Goal: Task Accomplishment & Management: Use online tool/utility

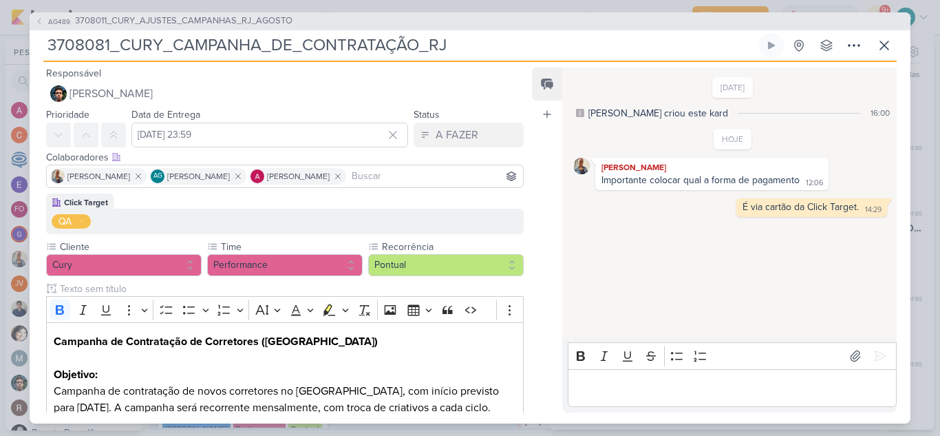
scroll to position [895, 0]
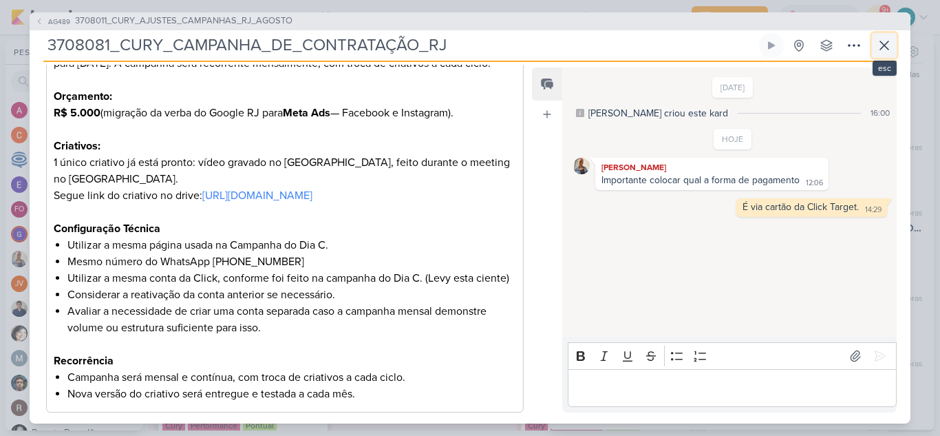
click at [884, 50] on icon at bounding box center [884, 45] width 17 height 17
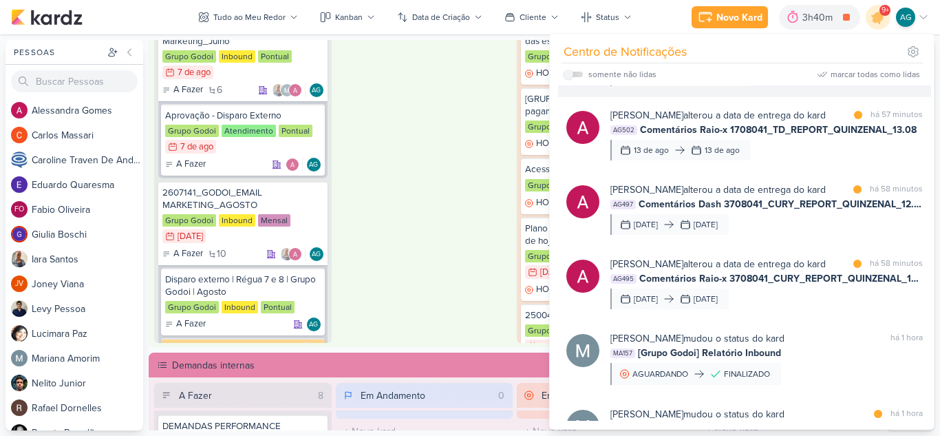
scroll to position [0, 0]
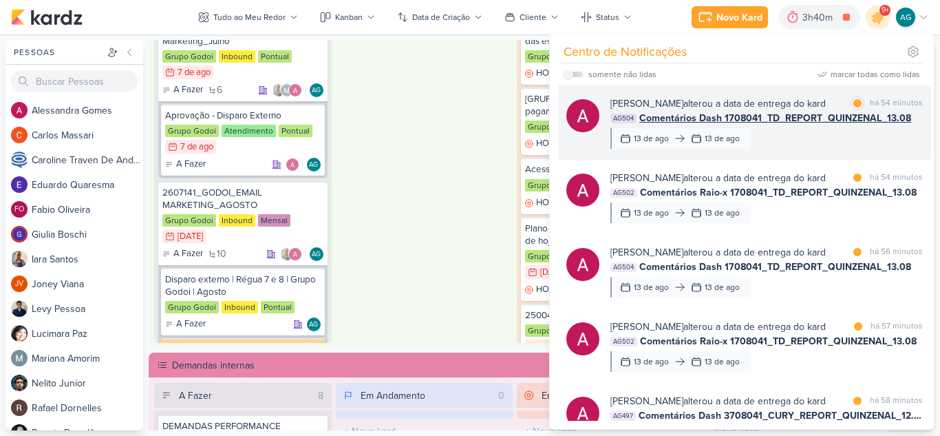
click at [809, 145] on div "[PERSON_NAME] alterou a data de entrega do kard marcar como lida há 54 minutos …" at bounding box center [767, 122] width 312 height 52
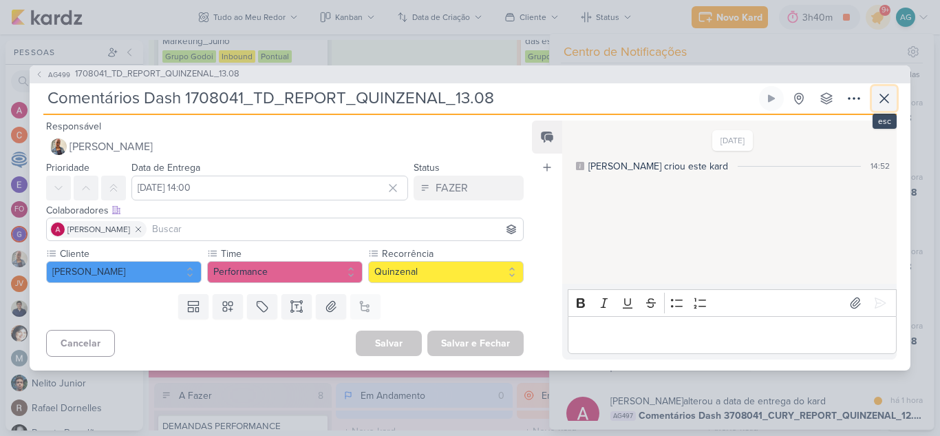
click at [882, 100] on icon at bounding box center [884, 98] width 17 height 17
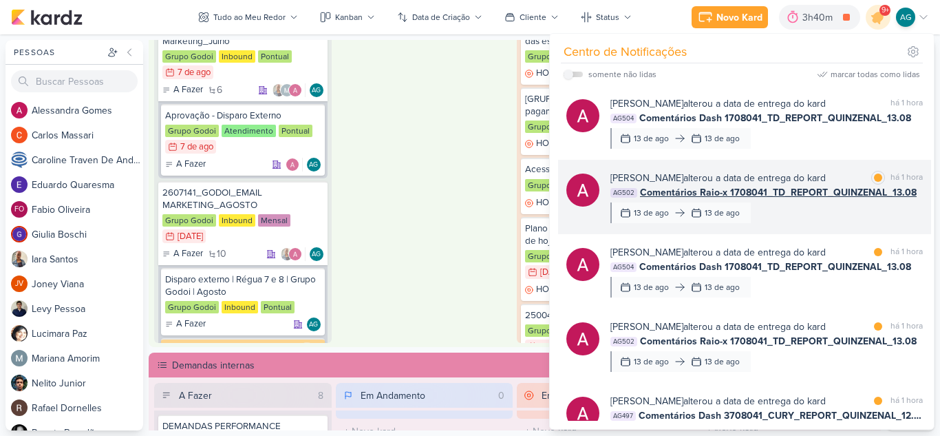
click at [819, 222] on div "[PERSON_NAME] alterou a data de entrega do kard marcar como lida há 1 hora AG50…" at bounding box center [767, 197] width 312 height 52
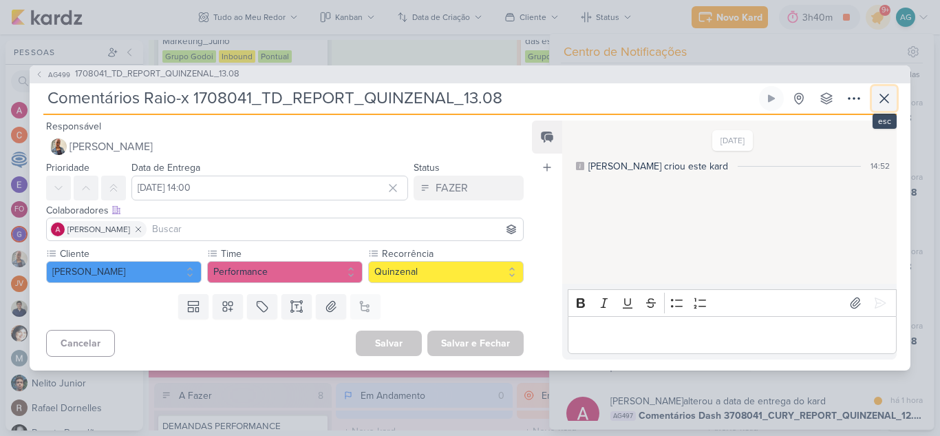
click at [891, 98] on icon at bounding box center [884, 98] width 17 height 17
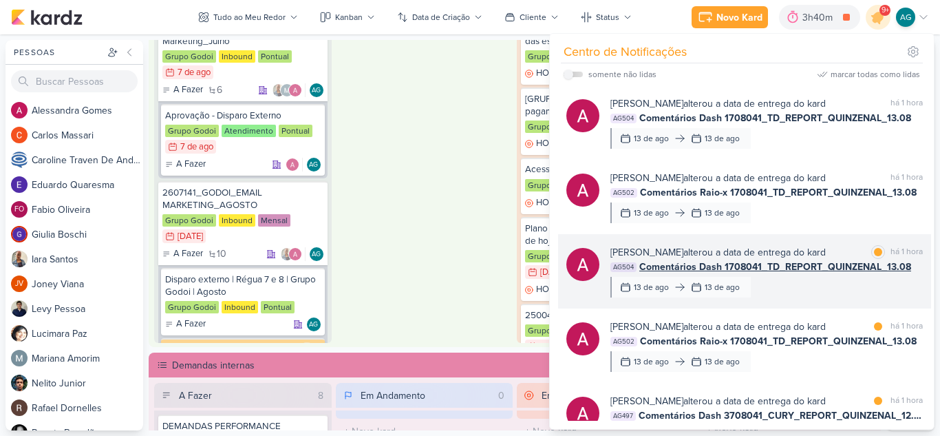
click at [799, 293] on div "[PERSON_NAME] alterou a data de entrega do kard marcar como lida há 1 hora AG50…" at bounding box center [767, 271] width 312 height 52
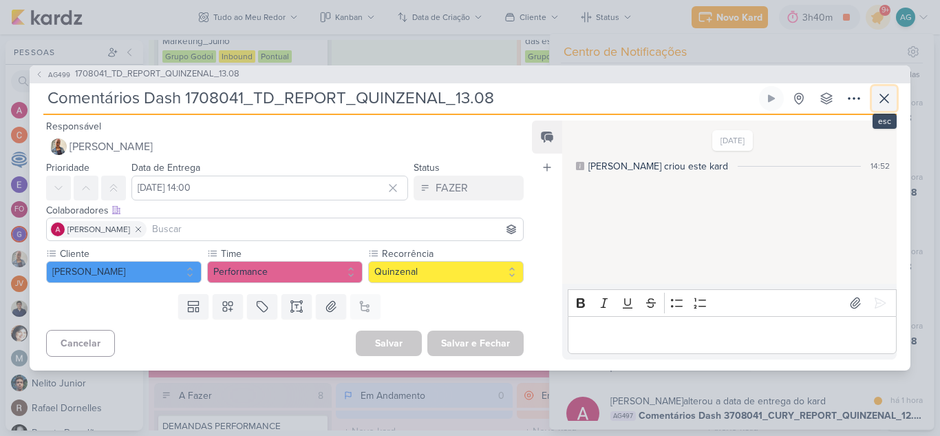
click at [887, 99] on icon at bounding box center [884, 98] width 17 height 17
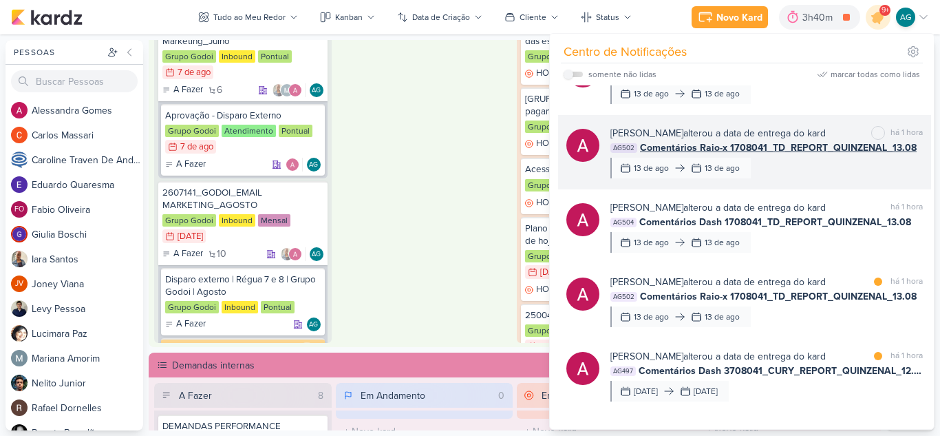
scroll to position [69, 0]
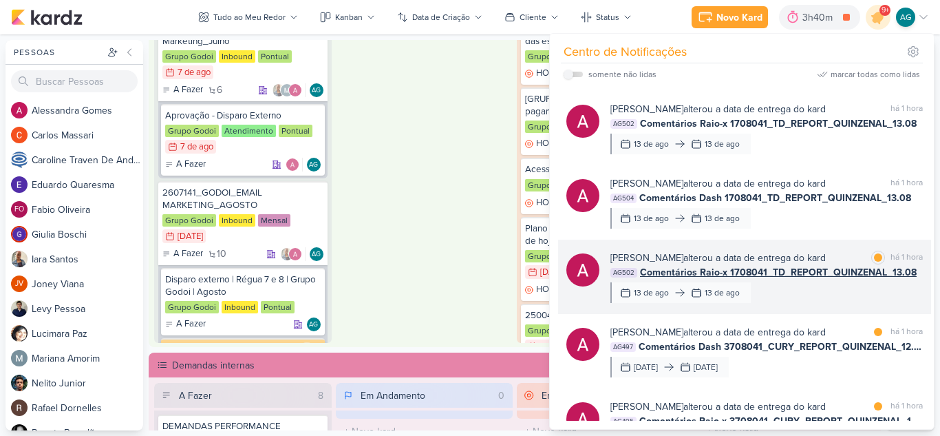
click at [835, 286] on div "[PERSON_NAME] alterou a data de entrega do kard marcar como lida há 1 hora AG50…" at bounding box center [767, 277] width 312 height 52
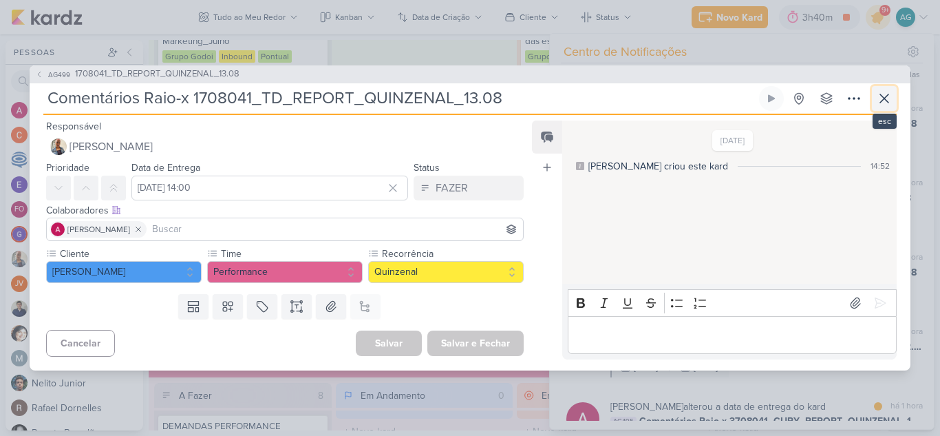
click at [887, 93] on icon at bounding box center [884, 98] width 17 height 17
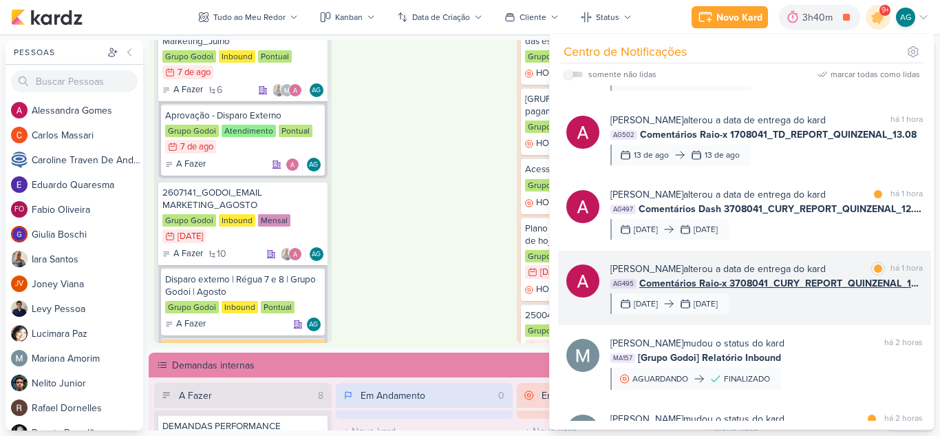
scroll to position [275, 0]
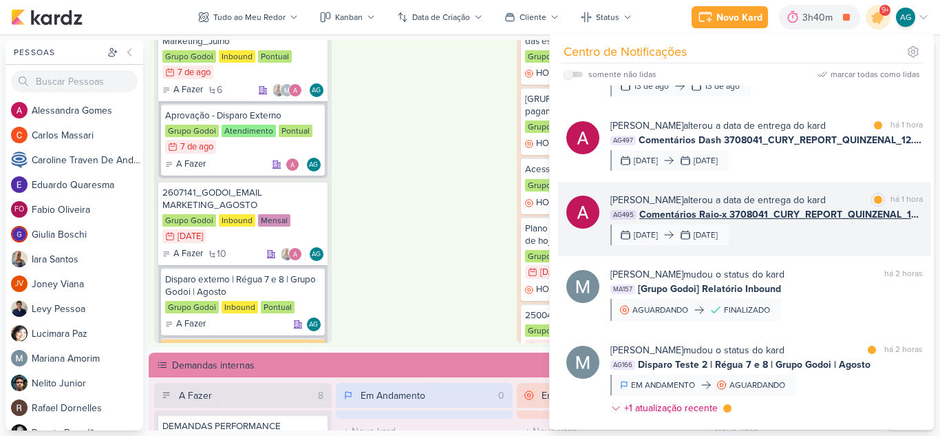
click at [826, 304] on div "[PERSON_NAME] mudou o status do kard marcar como não lida há 2 horas MA157 [Gru…" at bounding box center [767, 294] width 312 height 54
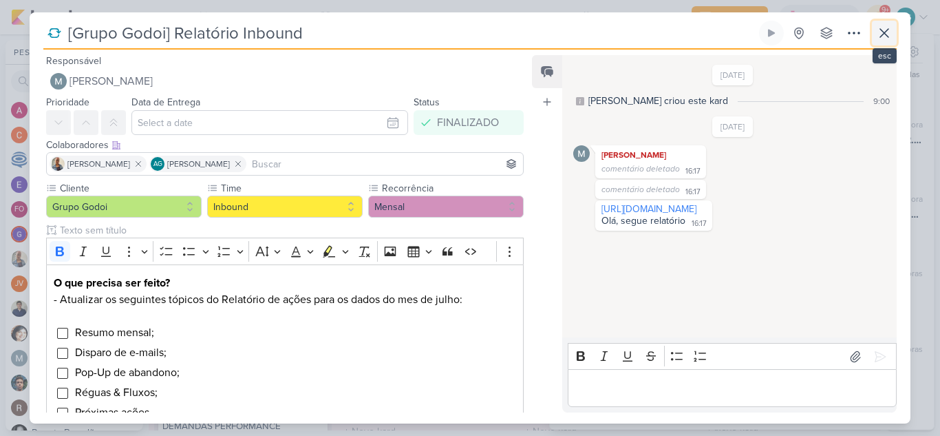
click at [885, 35] on icon at bounding box center [884, 33] width 17 height 17
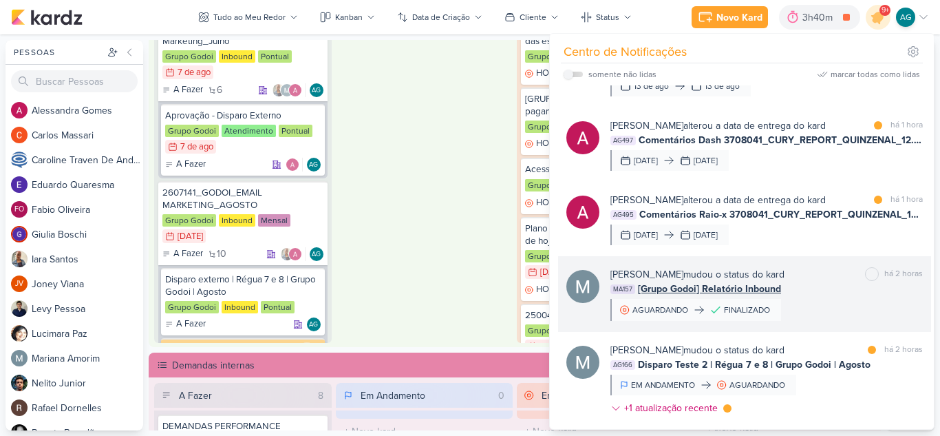
scroll to position [344, 0]
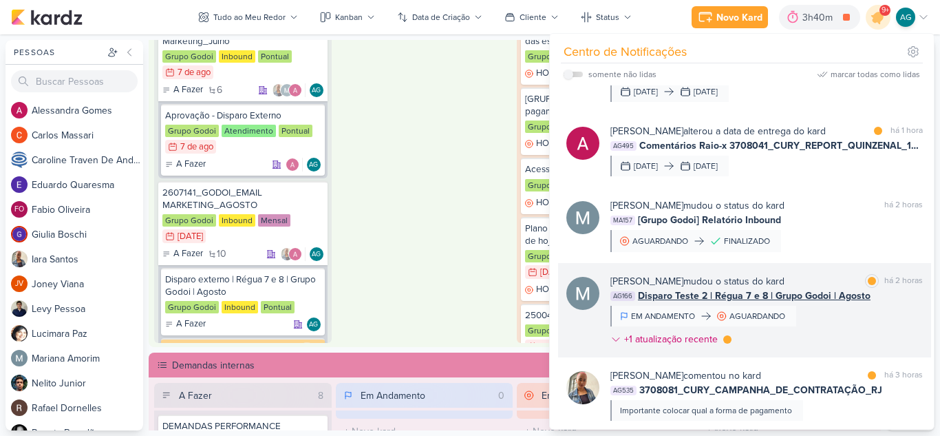
click at [818, 326] on div "[PERSON_NAME] mudou o status do kard marcar como lida há 2 horas AG166 Disparo …" at bounding box center [767, 313] width 312 height 78
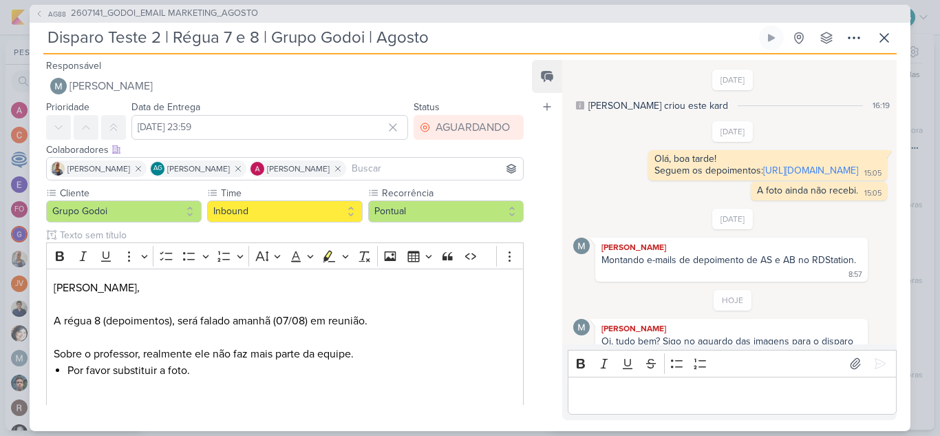
scroll to position [47, 0]
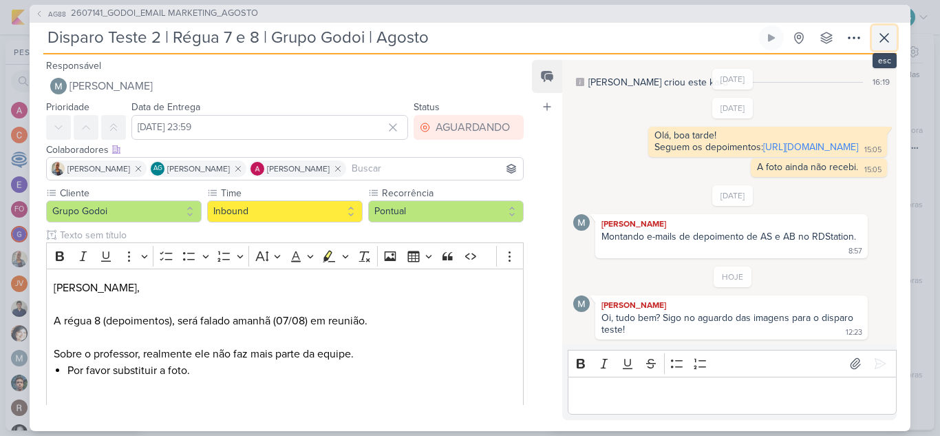
click at [883, 37] on icon at bounding box center [884, 38] width 17 height 17
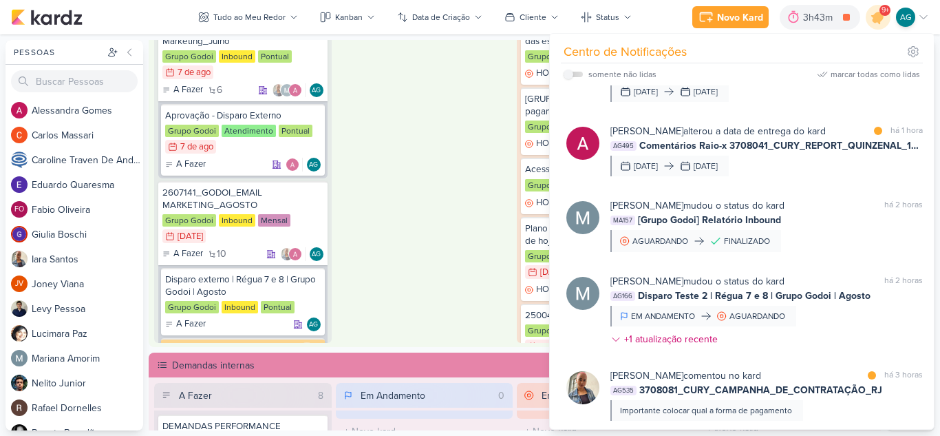
click at [436, 196] on div "Em Andamento 0 O título do kard deve ter menos que 100 caracteres" at bounding box center [425, 164] width 178 height 357
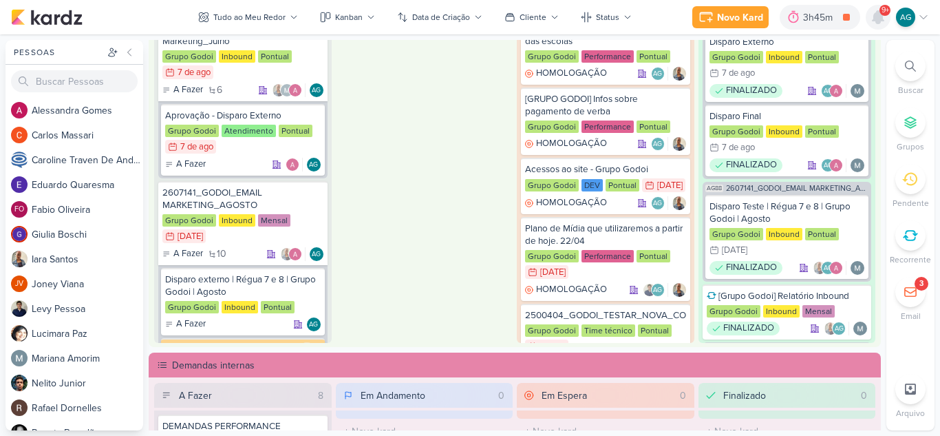
click at [877, 19] on icon at bounding box center [878, 17] width 11 height 12
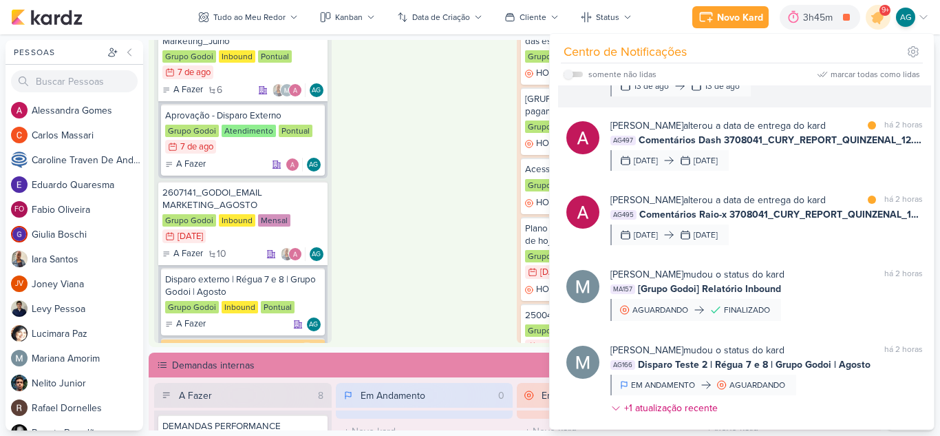
scroll to position [344, 0]
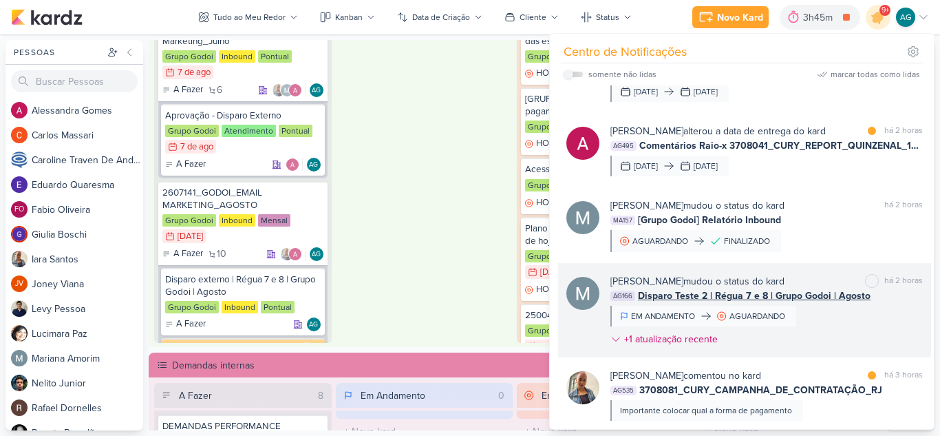
click at [842, 329] on div "[PERSON_NAME] mudou o status do kard marcar como não lida há 2 horas AG166 Disp…" at bounding box center [767, 313] width 312 height 78
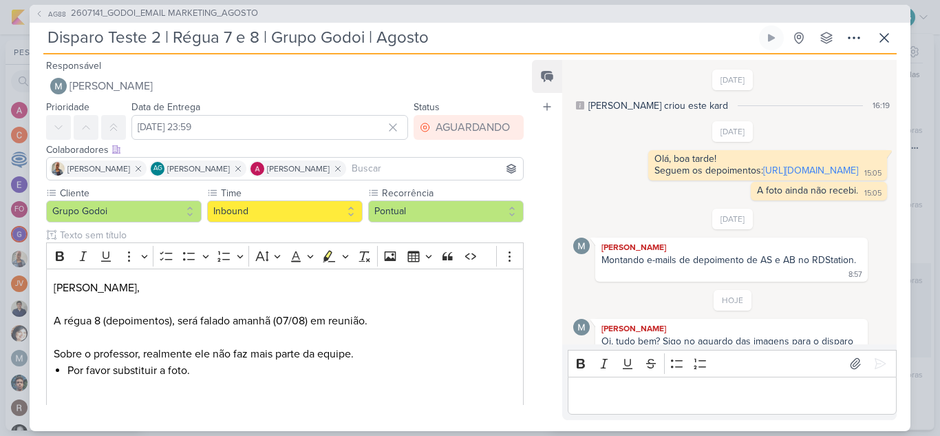
scroll to position [47, 0]
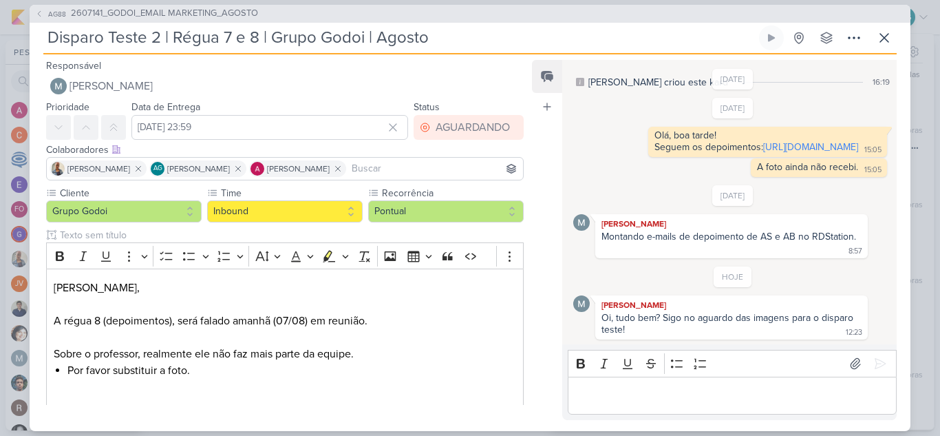
click at [781, 396] on p "Editor editing area: main" at bounding box center [732, 395] width 315 height 17
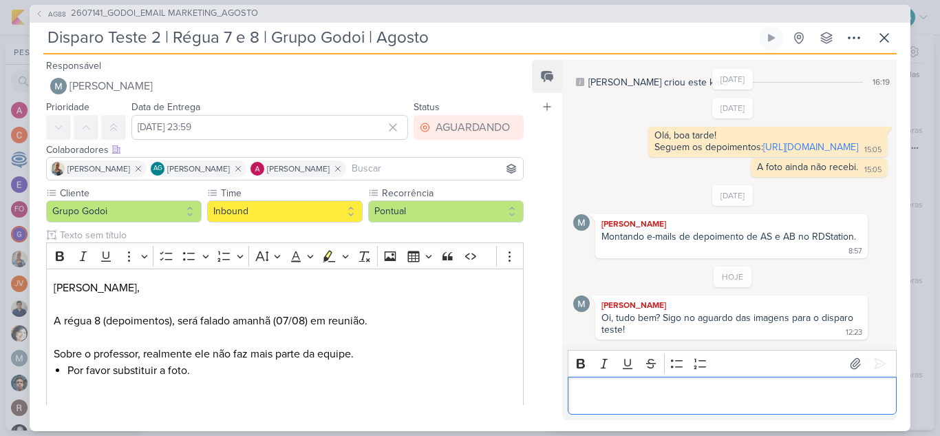
click at [692, 398] on p "Editor editing area: main" at bounding box center [732, 395] width 315 height 17
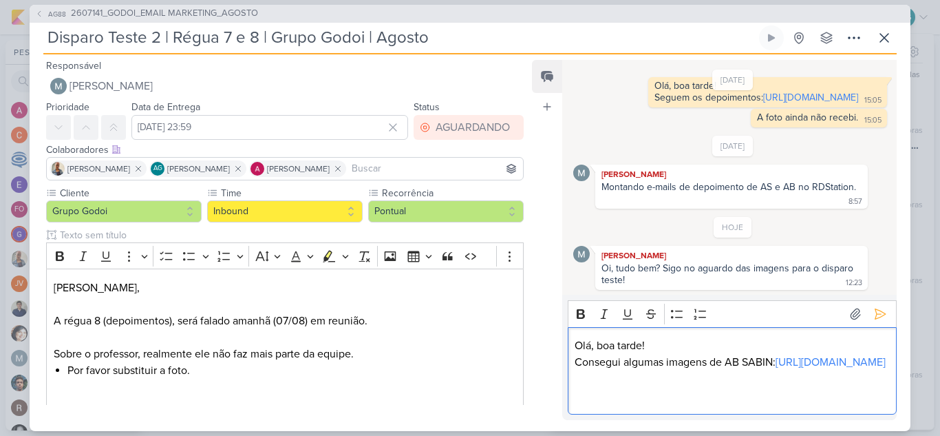
scroll to position [129, 0]
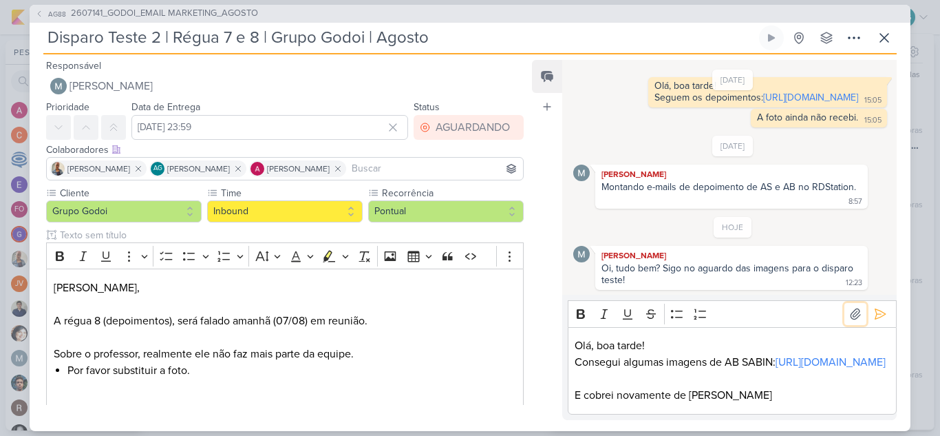
click at [845, 303] on button at bounding box center [856, 314] width 22 height 22
click at [794, 390] on p "E cobrei novamente de [PERSON_NAME]" at bounding box center [732, 395] width 315 height 17
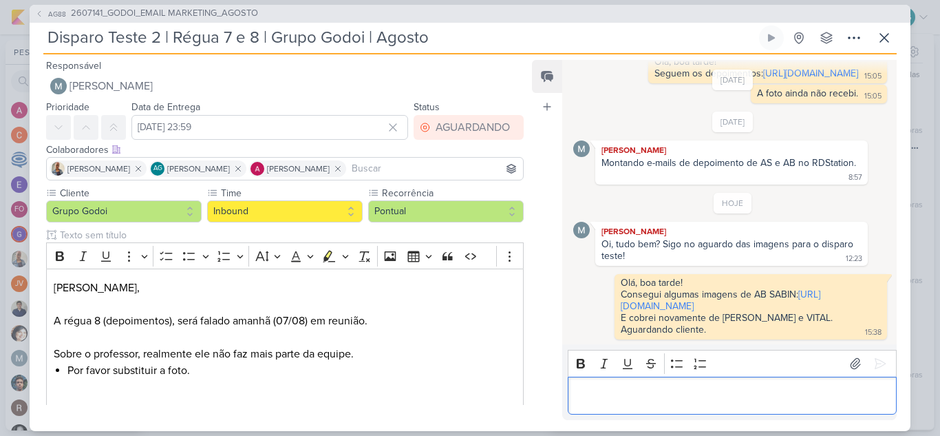
scroll to position [132, 0]
click at [880, 36] on icon at bounding box center [884, 38] width 17 height 17
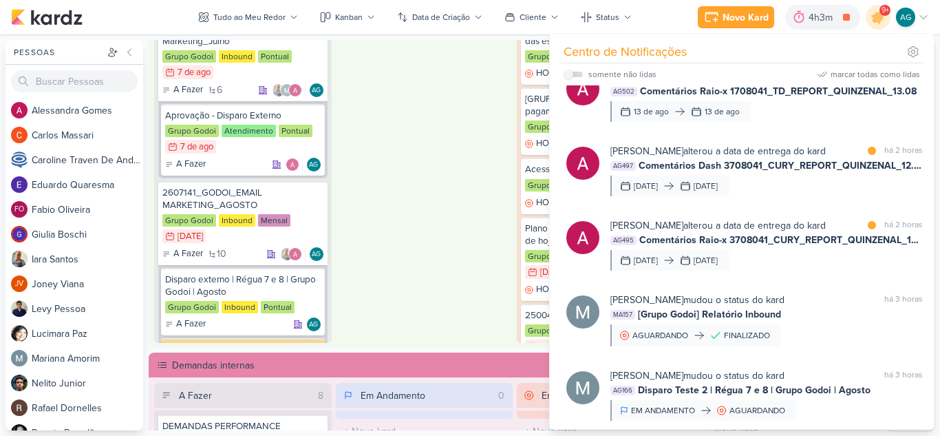
click at [432, 185] on div "Em Andamento 0 O título do kard deve ter menos que 100 caracteres" at bounding box center [425, 164] width 178 height 357
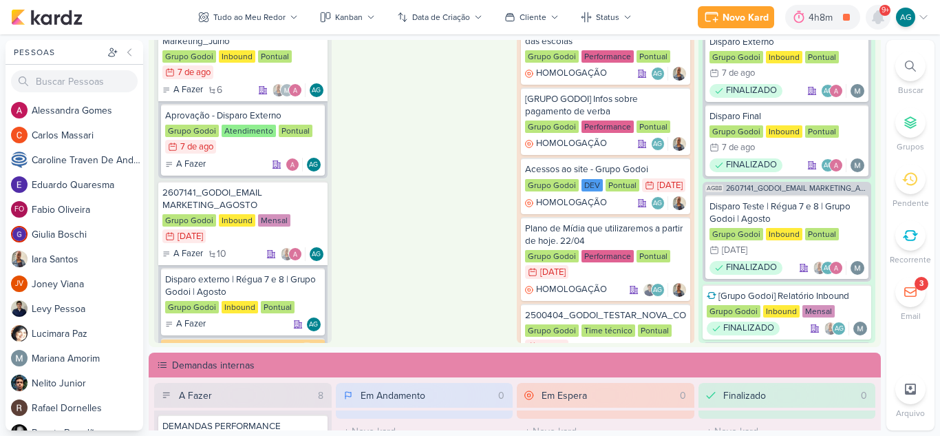
click at [883, 21] on icon at bounding box center [878, 17] width 11 height 12
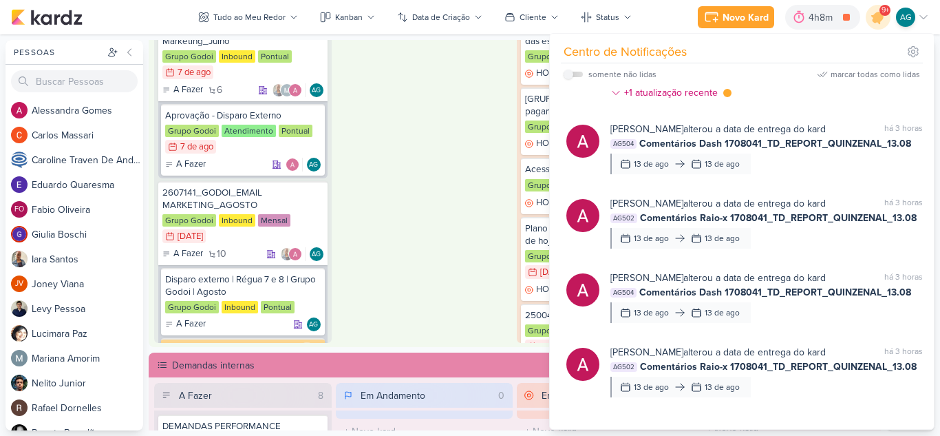
scroll to position [0, 0]
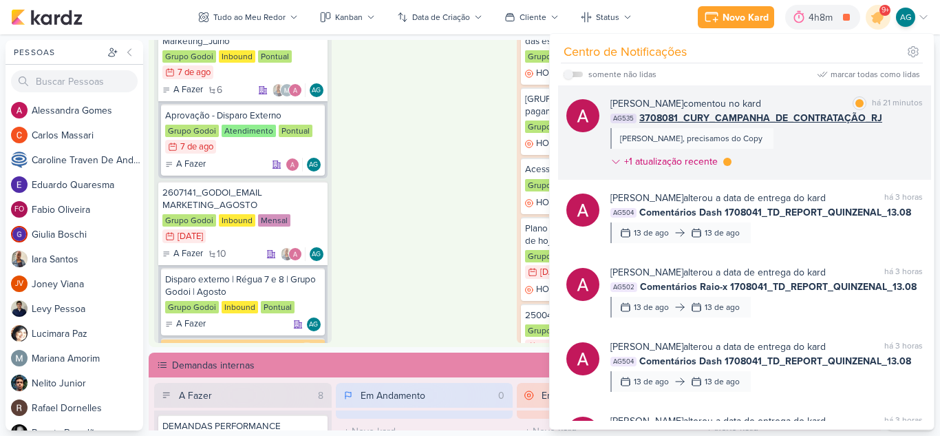
click at [814, 141] on div "[PERSON_NAME] comentou no kard marcar como lida há 21 minutos AG535 3708081_CUR…" at bounding box center [767, 135] width 312 height 78
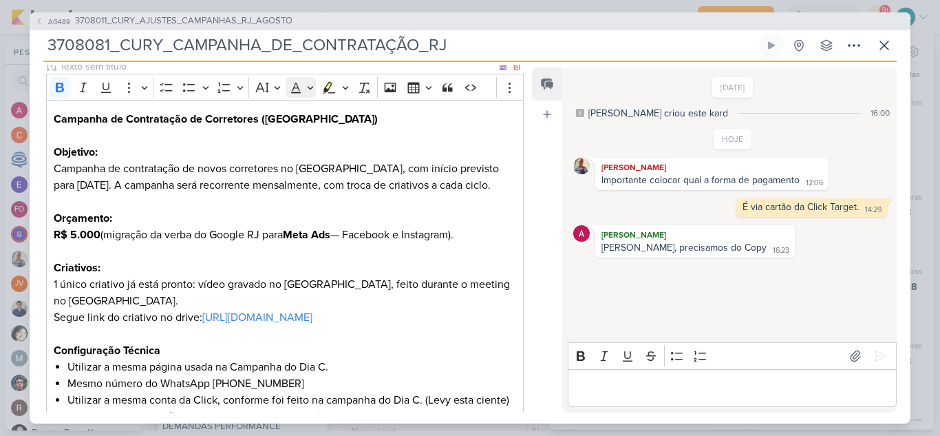
scroll to position [275, 0]
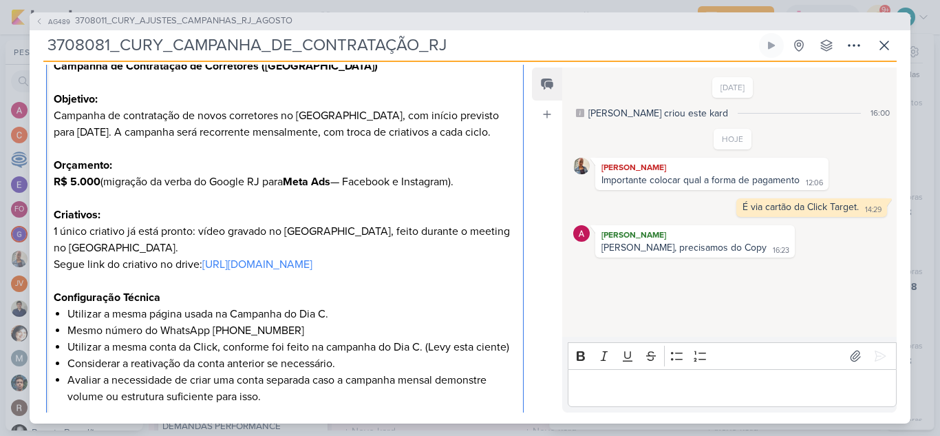
click at [468, 273] on p "Segue link do criativo no drive: [URL][DOMAIN_NAME]" at bounding box center [285, 264] width 463 height 17
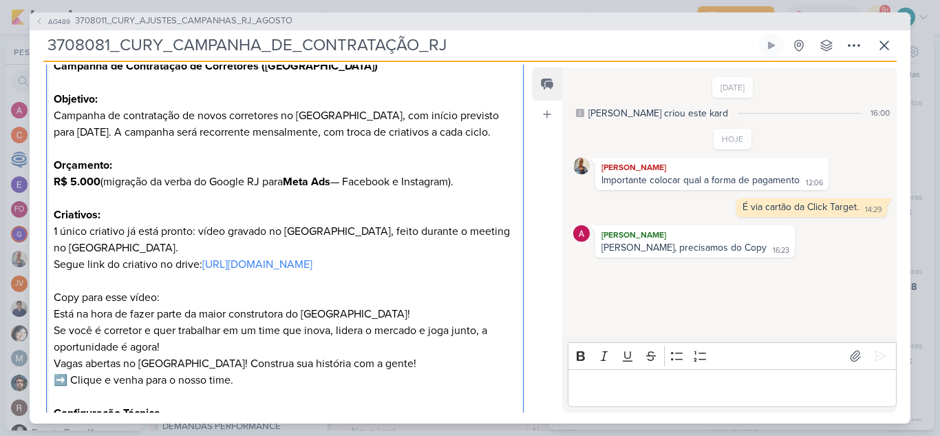
scroll to position [283, 0]
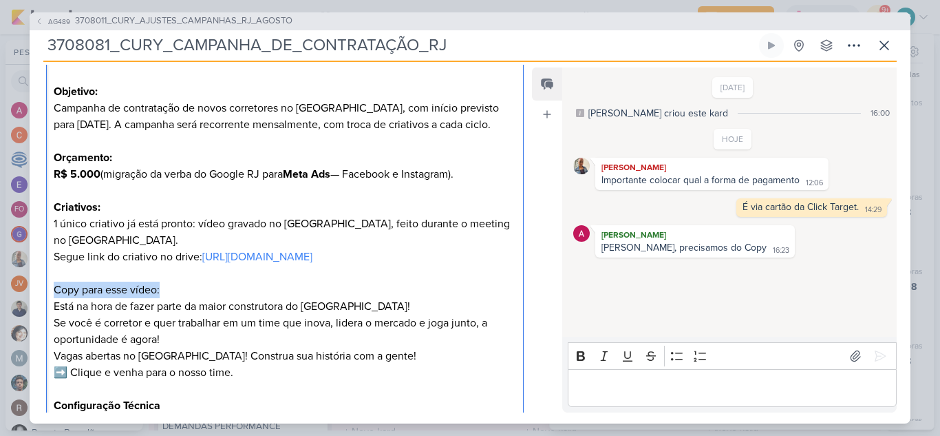
drag, startPoint x: 180, startPoint y: 321, endPoint x: 52, endPoint y: 325, distance: 127.4
click at [52, 325] on div "Campanha de Contratação de Corretores ([GEOGRAPHIC_DATA]) Objetivo: Campanha de…" at bounding box center [285, 314] width 478 height 550
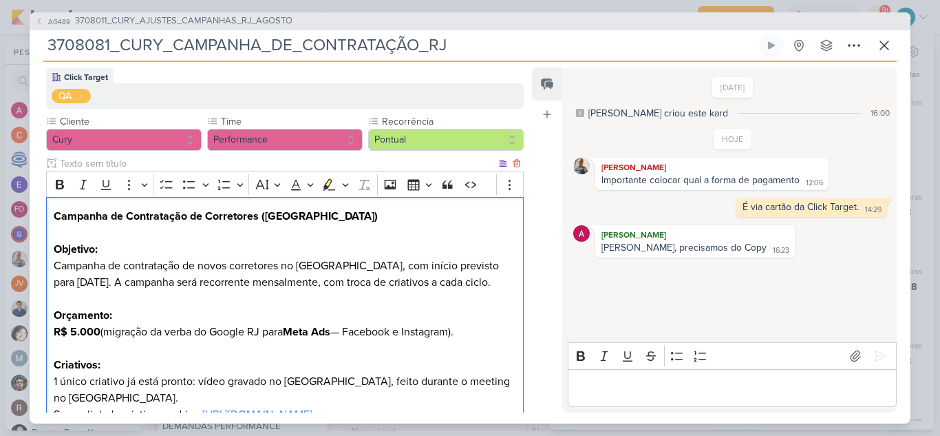
scroll to position [0, 0]
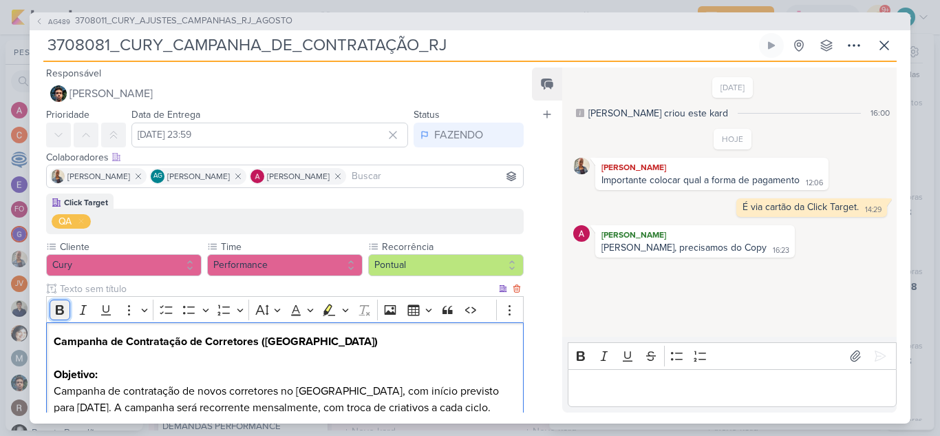
click at [59, 312] on icon "Editor toolbar" at bounding box center [60, 310] width 14 height 14
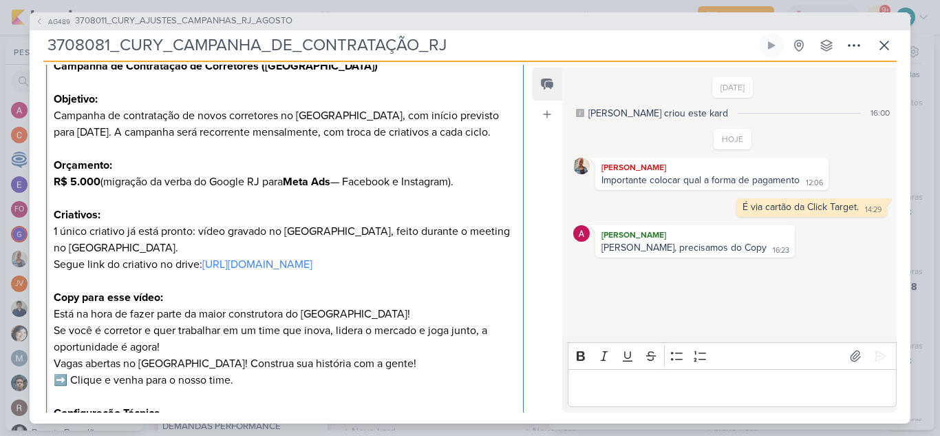
scroll to position [344, 0]
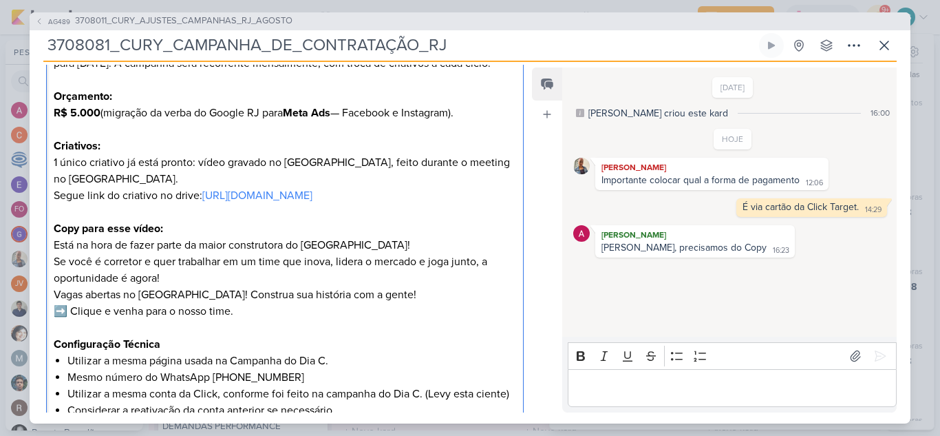
click at [206, 258] on p "Segue link do criativo no drive: [URL][DOMAIN_NAME] Copy para esse vídeo: Está …" at bounding box center [285, 236] width 463 height 99
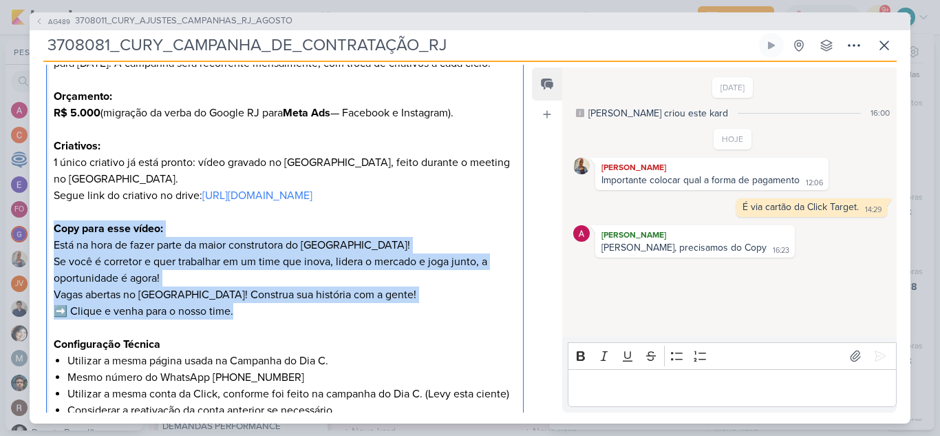
drag, startPoint x: 251, startPoint y: 343, endPoint x: 25, endPoint y: 266, distance: 238.8
click at [25, 266] on div "AG489 3708011_CURY_AJUSTES_CAMPANHAS_RJ_AGOSTO 3708081_CURY_CAMPANHA_DE_CONTRAT…" at bounding box center [470, 218] width 940 height 436
copy div "Copy para esse vídeo: Está na hora de fazer parte da maior construtora do [GEOG…"
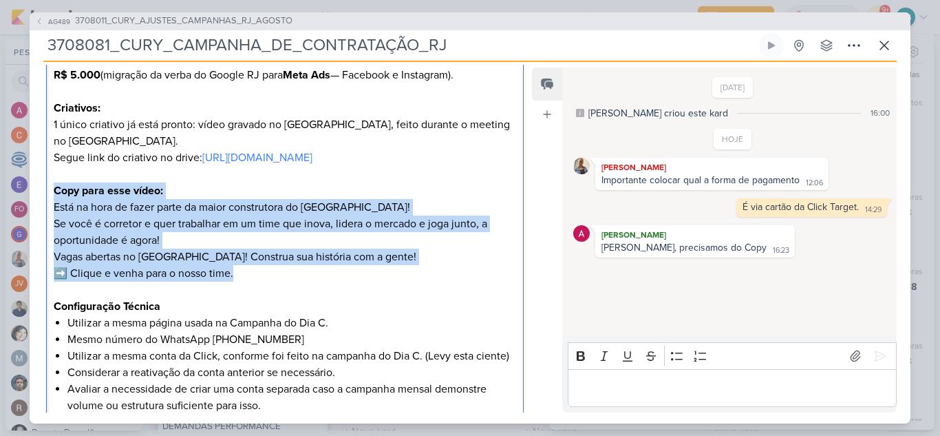
scroll to position [413, 0]
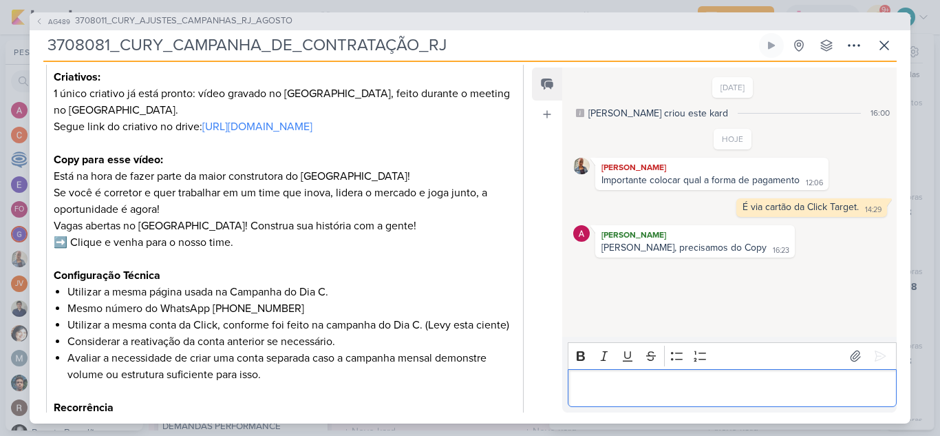
click at [704, 387] on p "Editor editing area: main" at bounding box center [732, 387] width 315 height 17
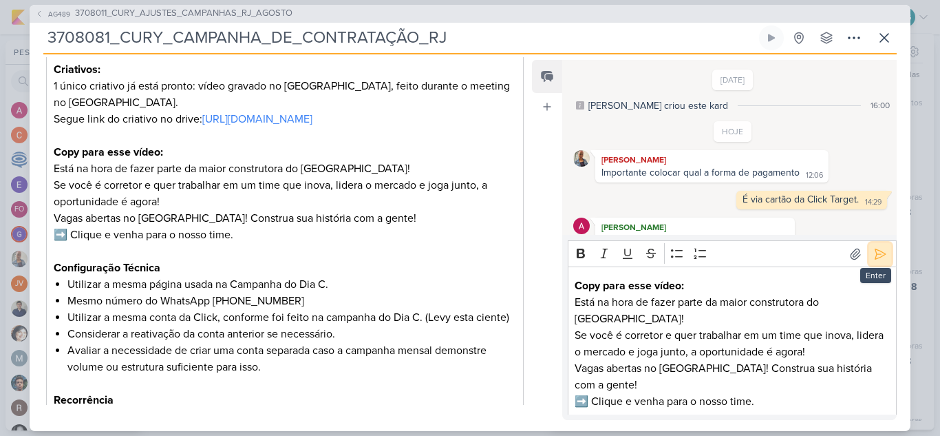
click at [876, 259] on icon at bounding box center [881, 253] width 10 height 10
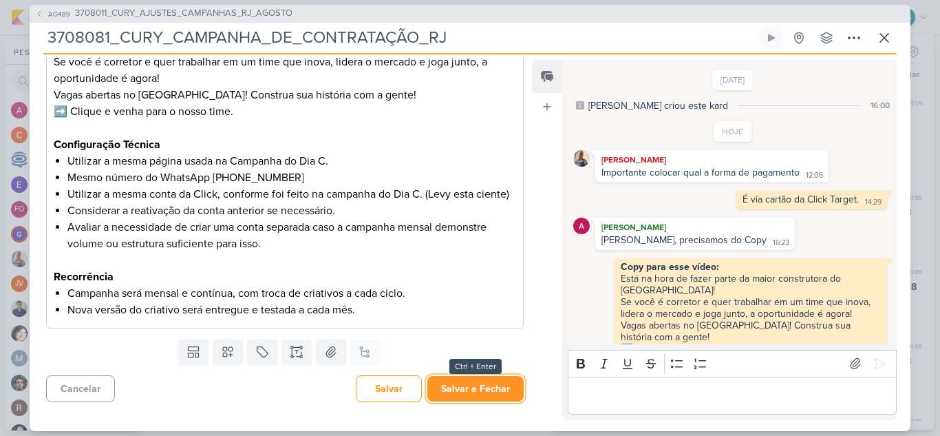
click at [459, 393] on button "Salvar e Fechar" at bounding box center [475, 388] width 96 height 25
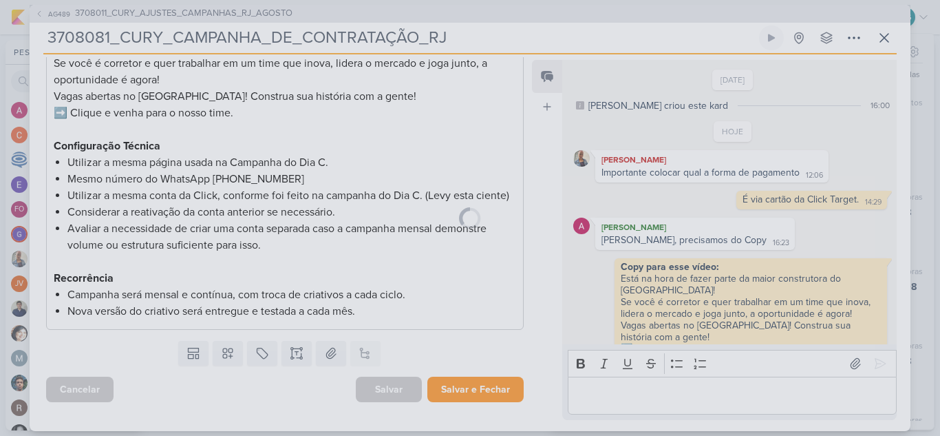
scroll to position [568, 0]
